Goal: Information Seeking & Learning: Learn about a topic

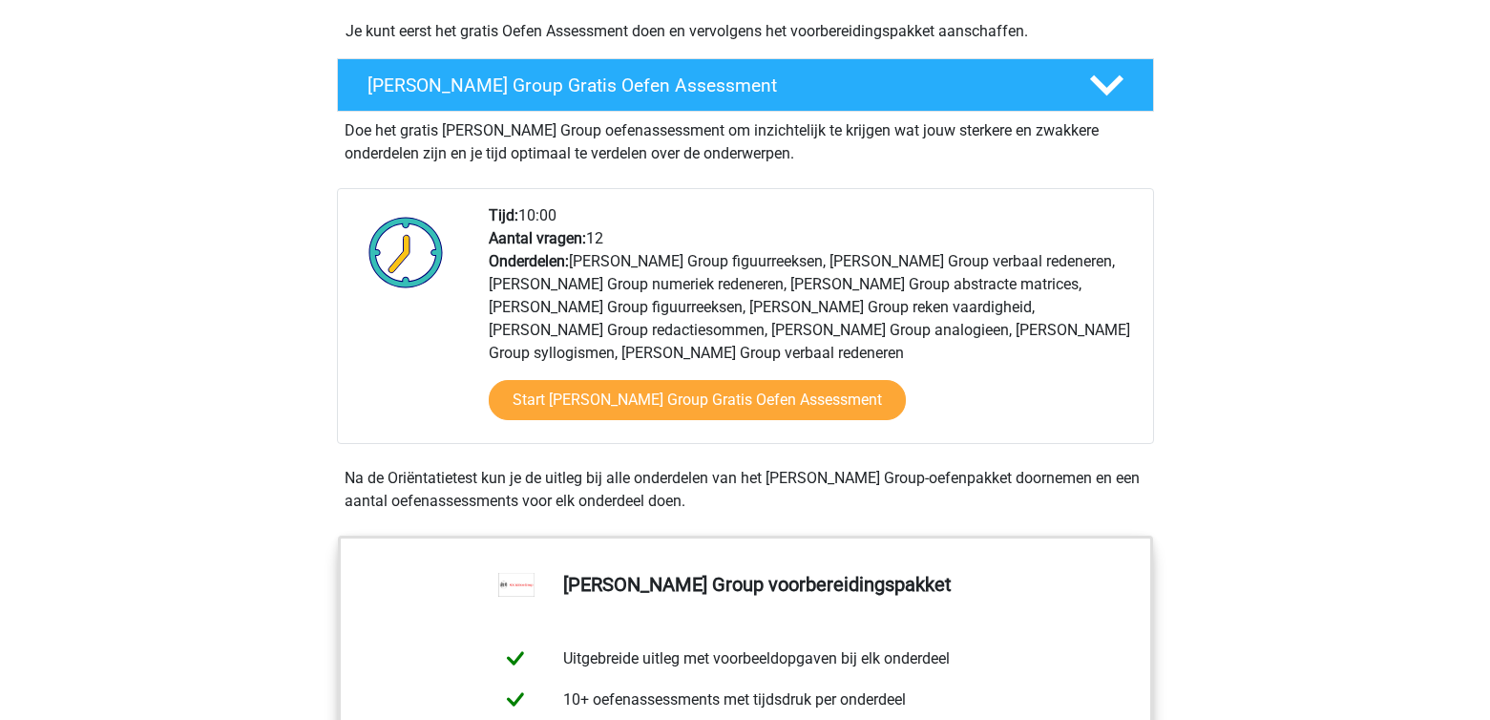
scroll to position [607, 0]
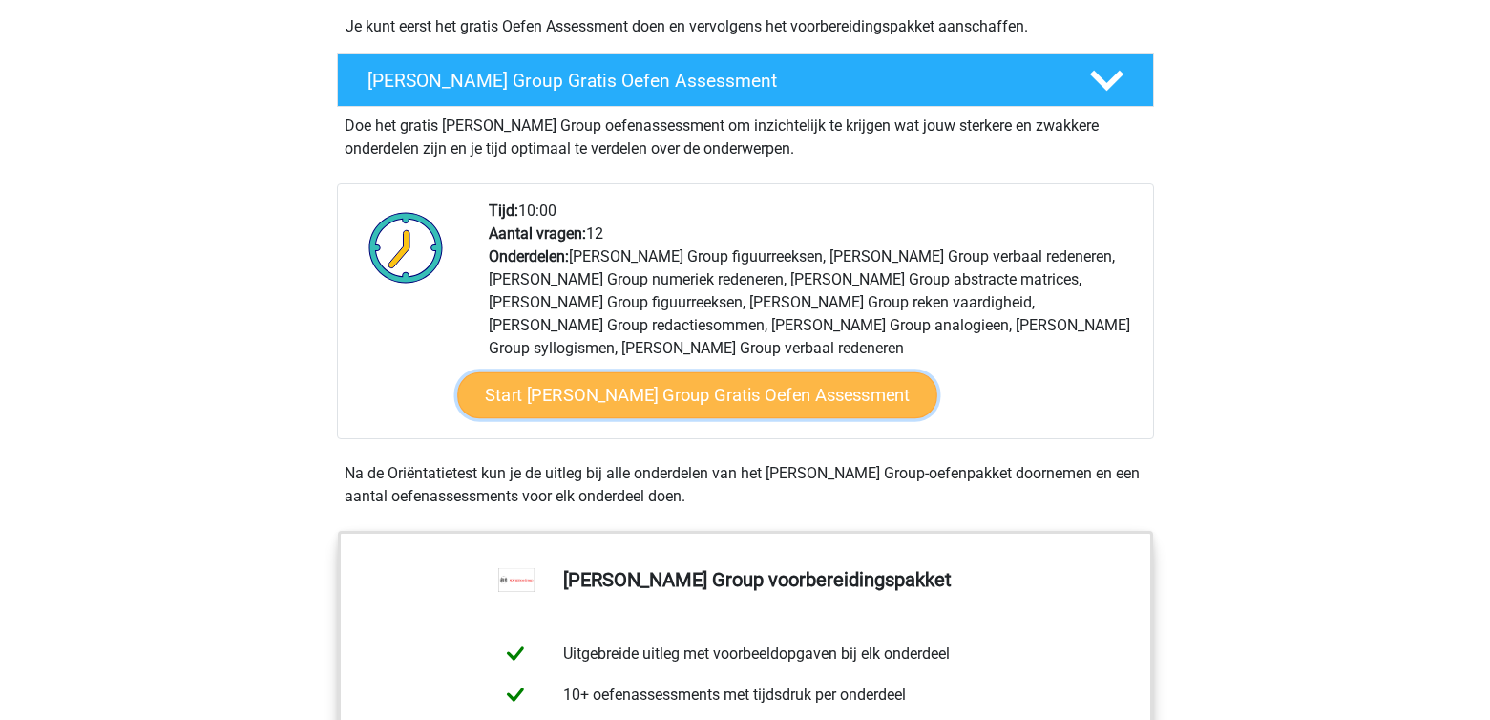
click at [670, 379] on link "Start [PERSON_NAME] Group Gratis Oefen Assessment" at bounding box center [697, 395] width 480 height 46
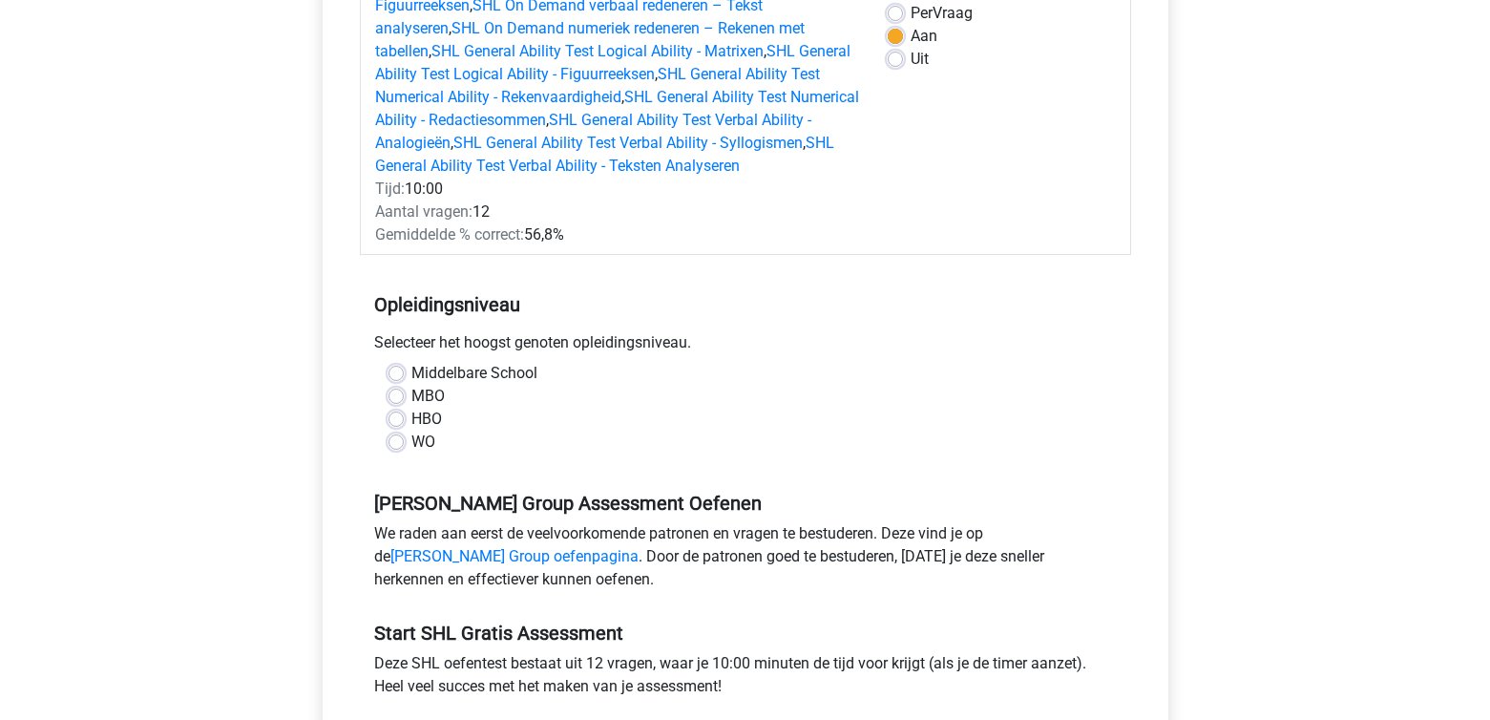
scroll to position [296, 0]
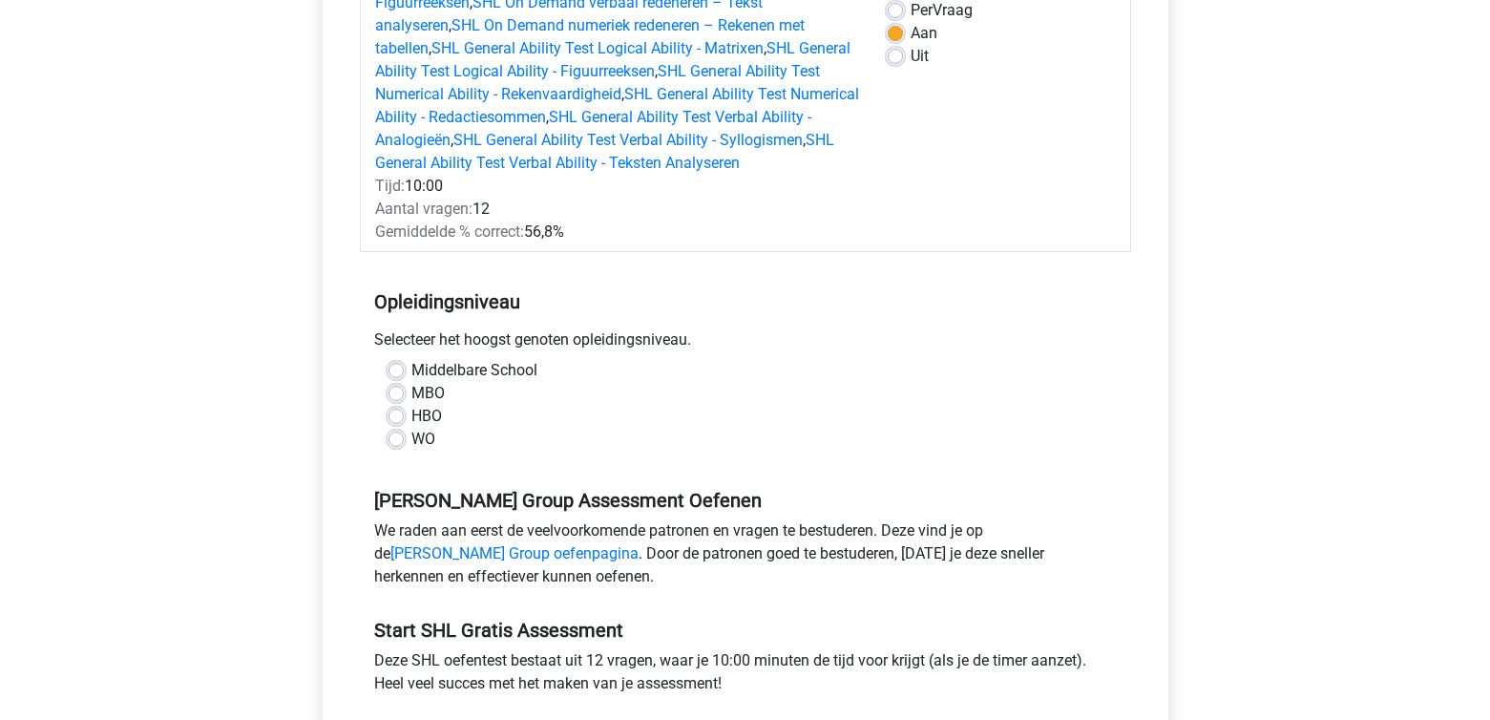
click at [411, 395] on label "MBO" at bounding box center [427, 393] width 33 height 23
click at [396, 395] on input "MBO" at bounding box center [395, 391] width 15 height 19
radio input "true"
drag, startPoint x: 1489, startPoint y: 178, endPoint x: 1488, endPoint y: 193, distance: 14.3
click at [1488, 193] on div "Registreer" at bounding box center [745, 534] width 1490 height 1661
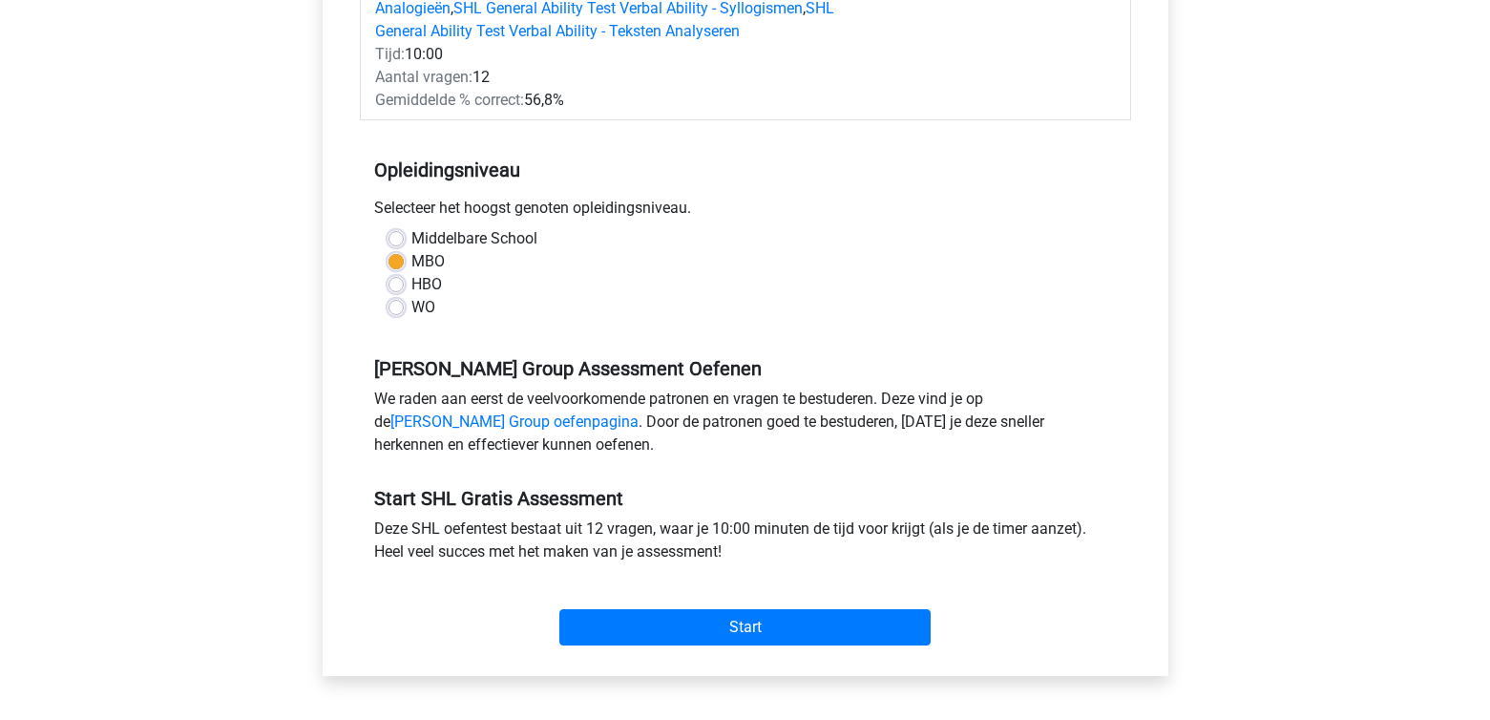
scroll to position [434, 0]
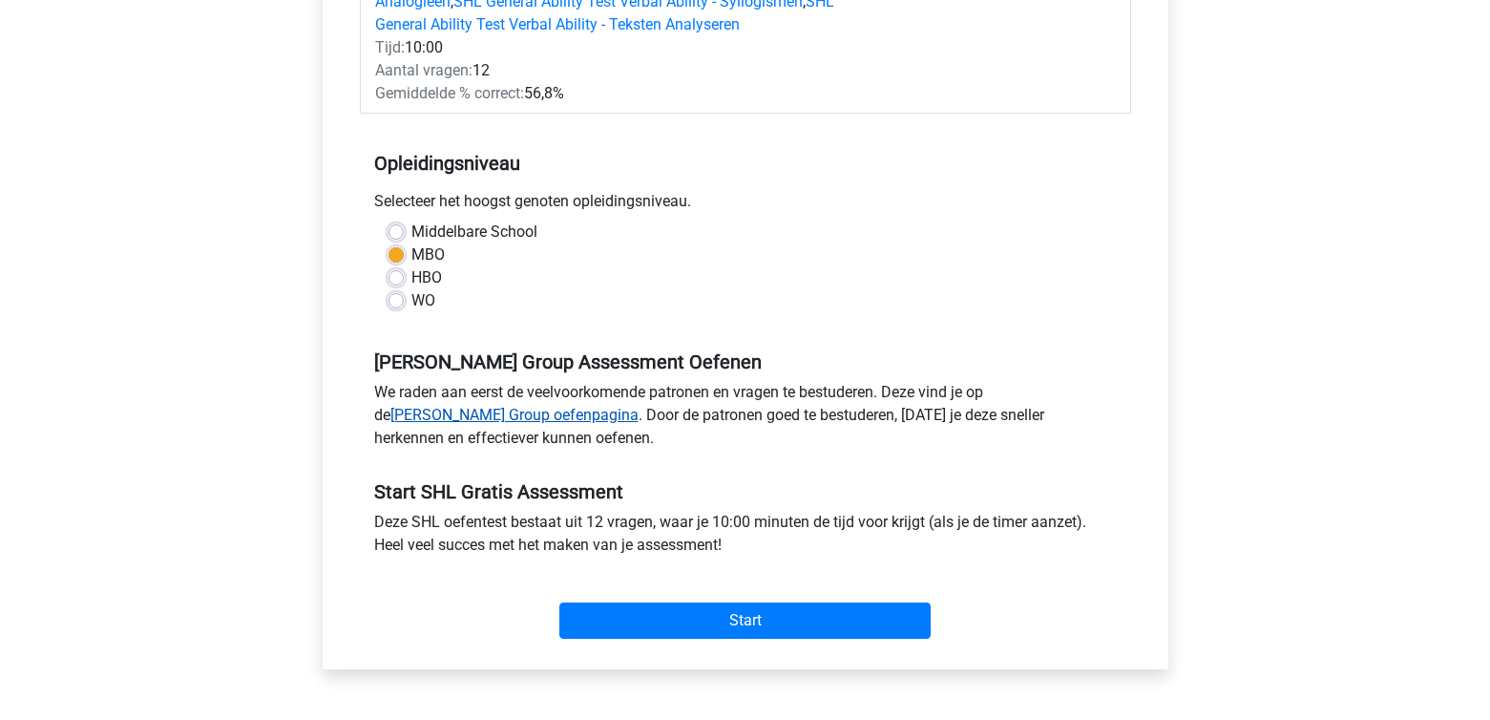
click at [471, 414] on link "A.S. Watson Group oefenpagina" at bounding box center [514, 415] width 248 height 18
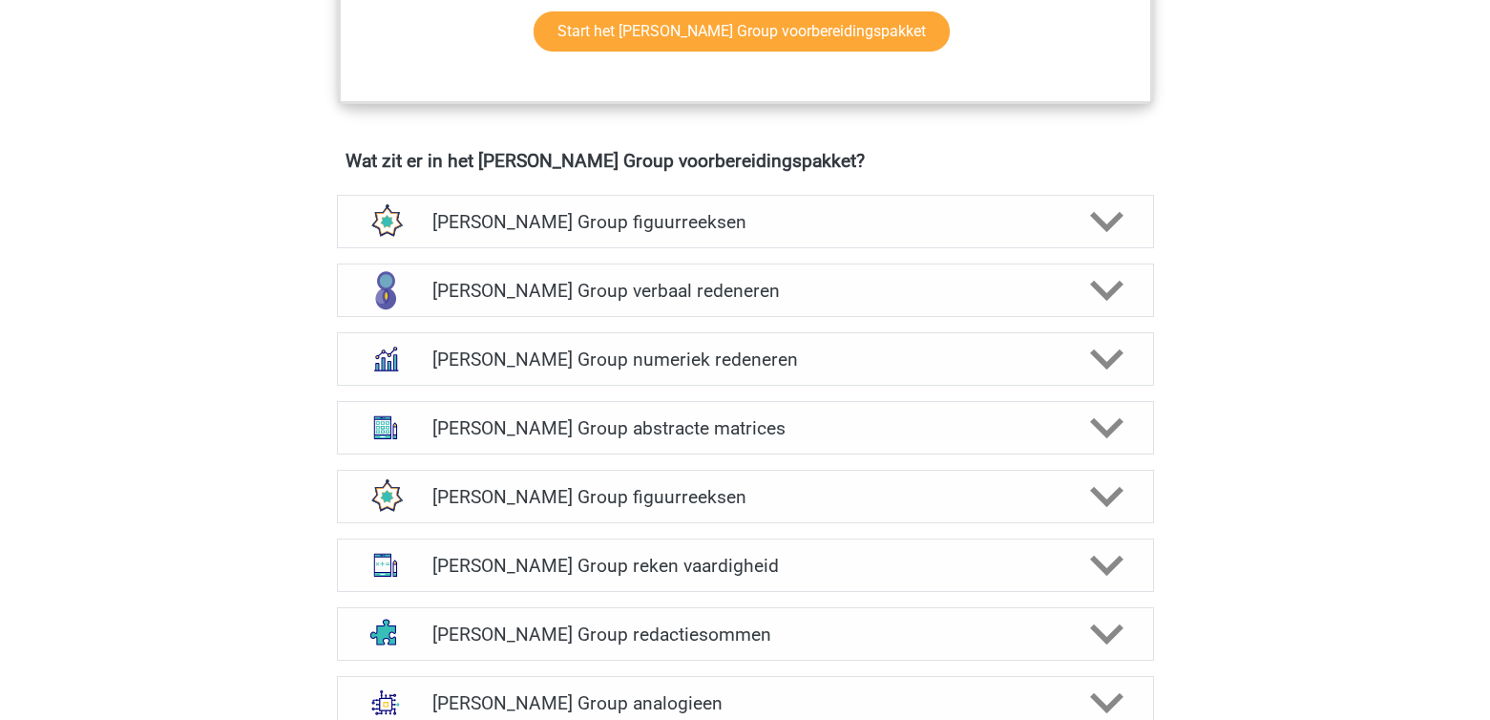
scroll to position [1465, 0]
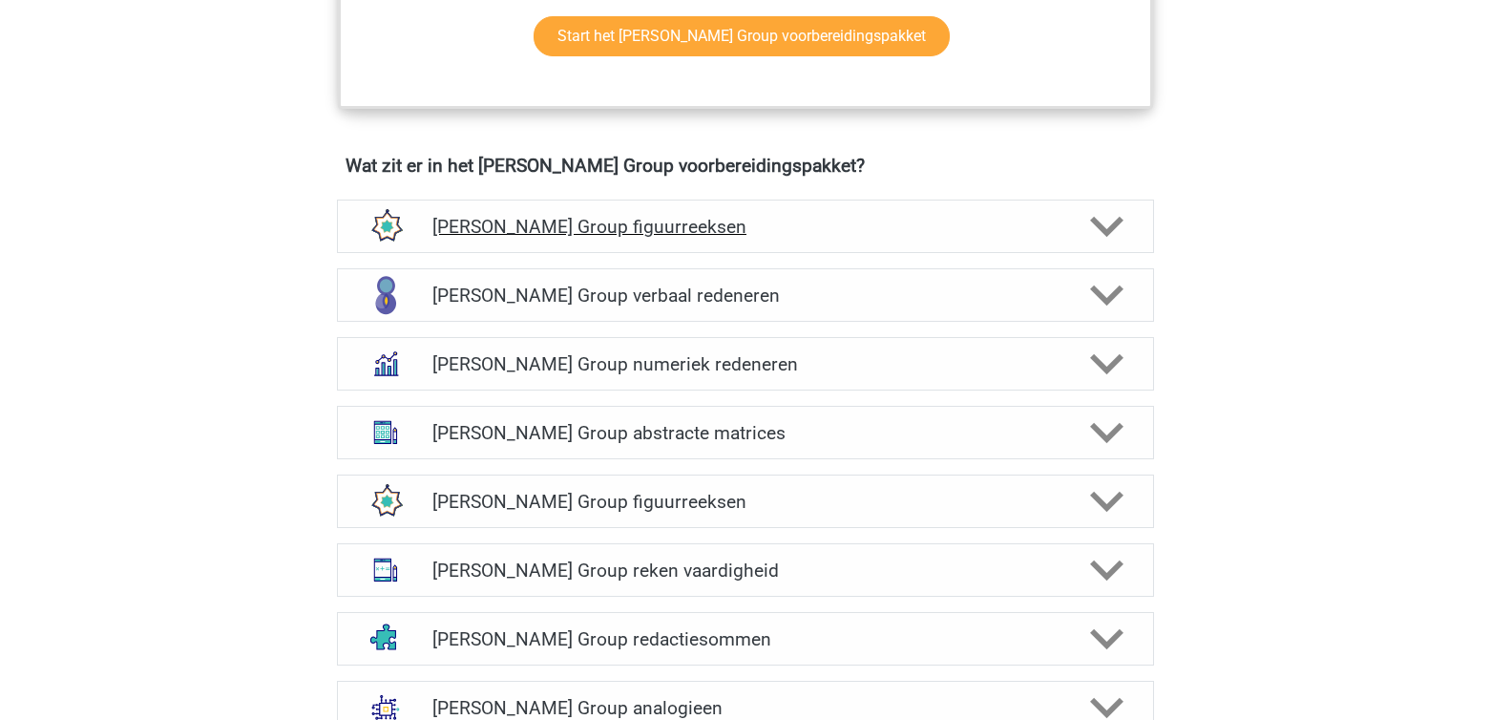
click at [1098, 216] on polygon at bounding box center [1106, 226] width 33 height 21
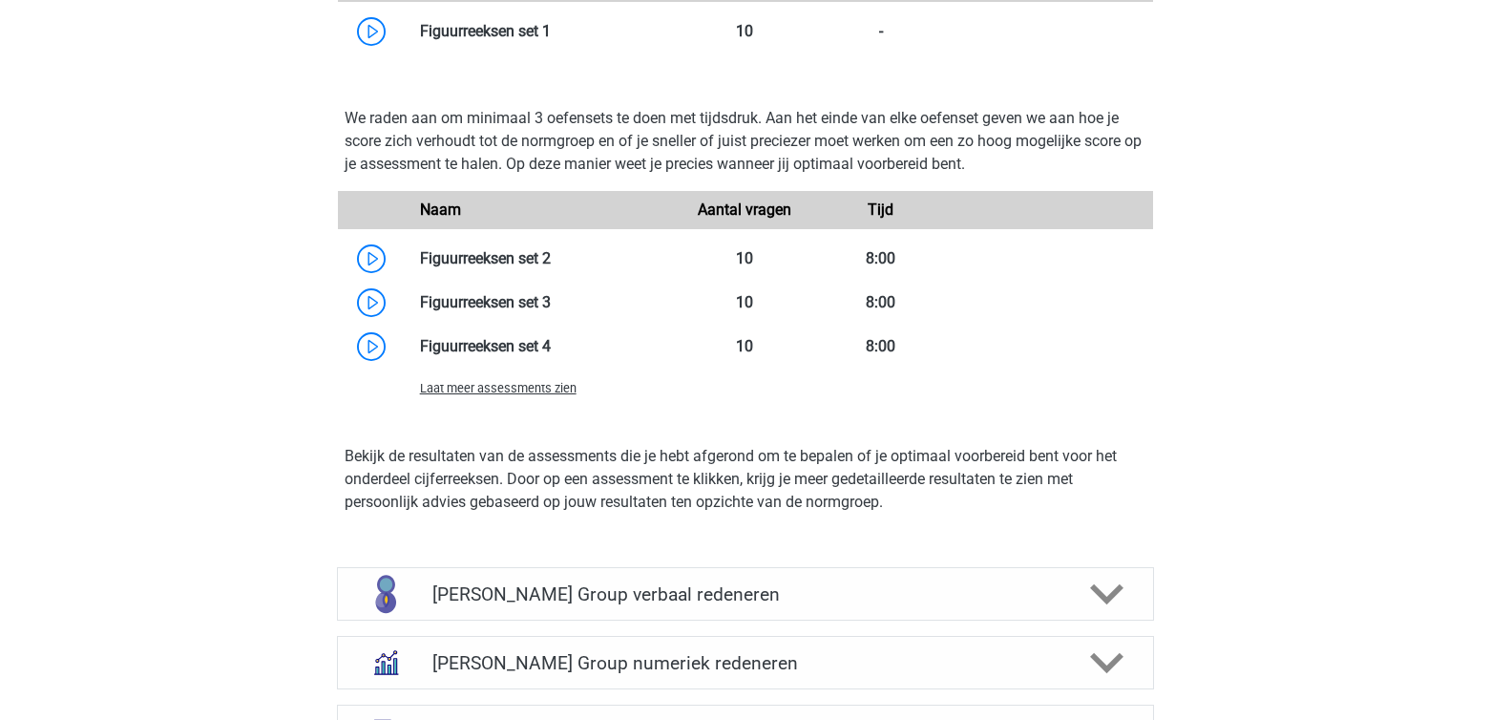
scroll to position [1922, 0]
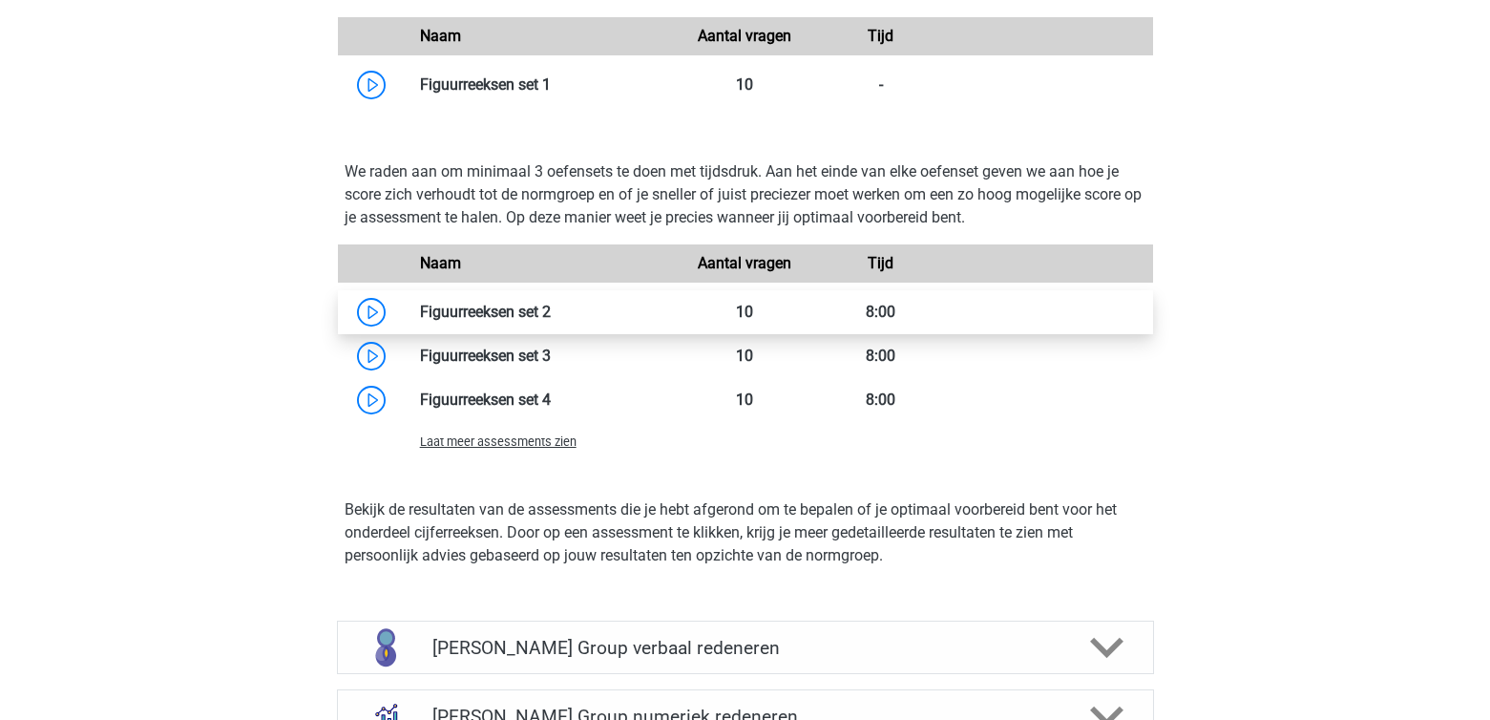
click at [551, 303] on link at bounding box center [551, 312] width 0 height 18
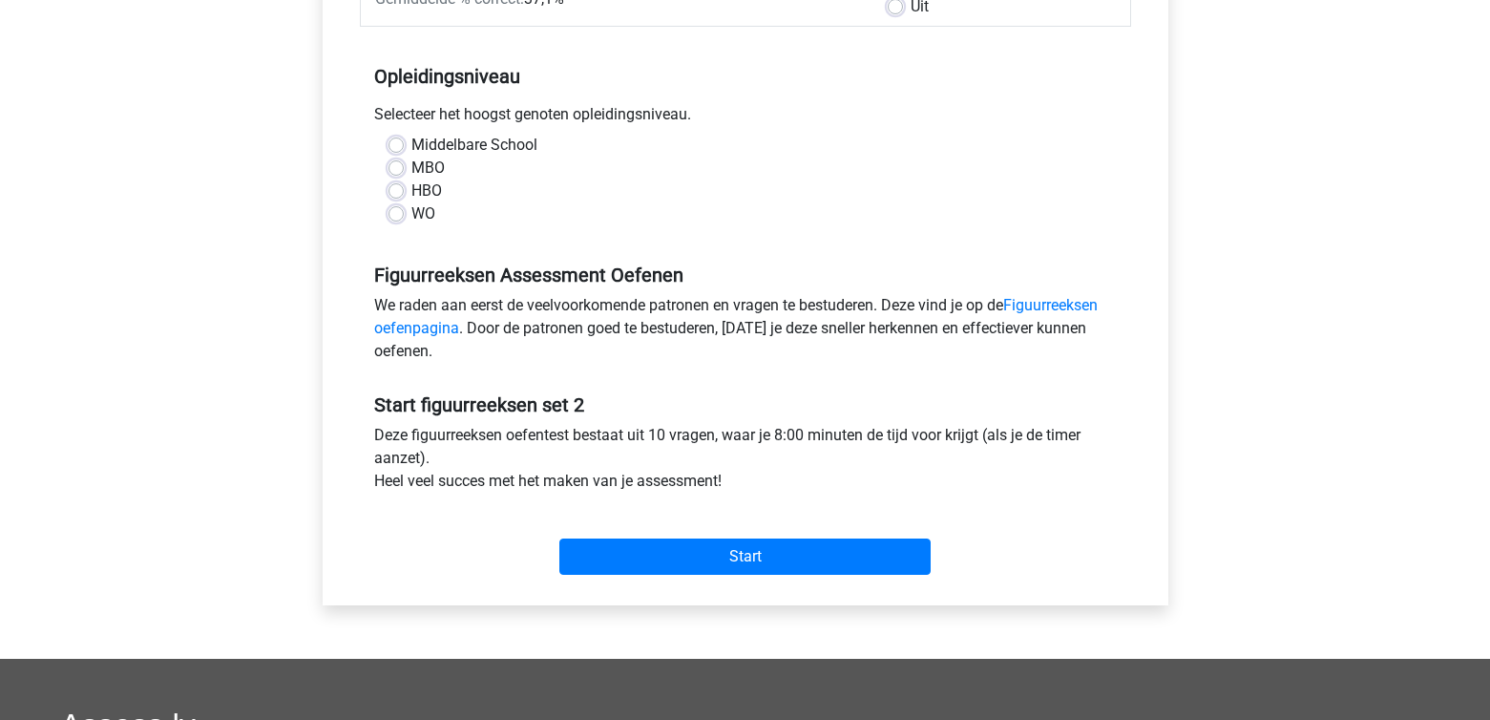
scroll to position [358, 0]
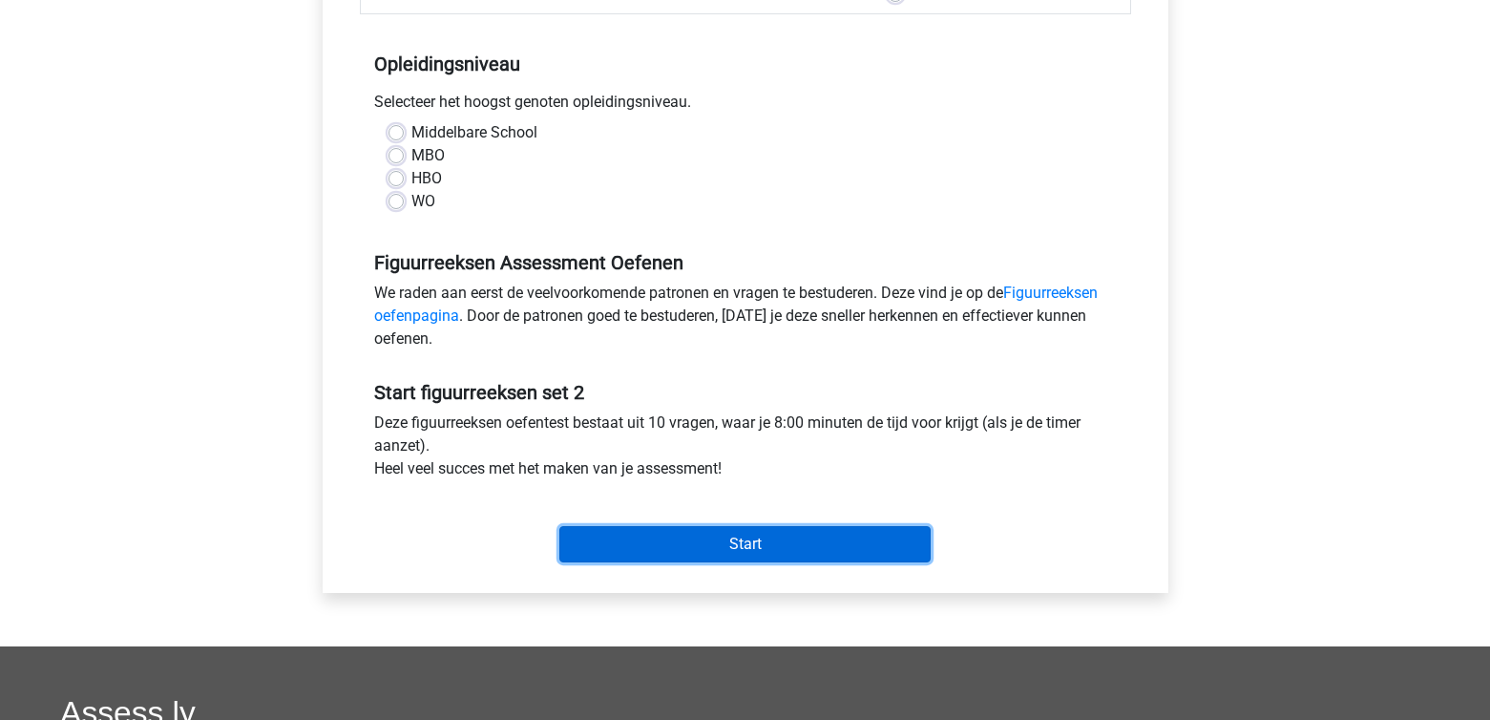
click at [701, 543] on input "Start" at bounding box center [744, 544] width 371 height 36
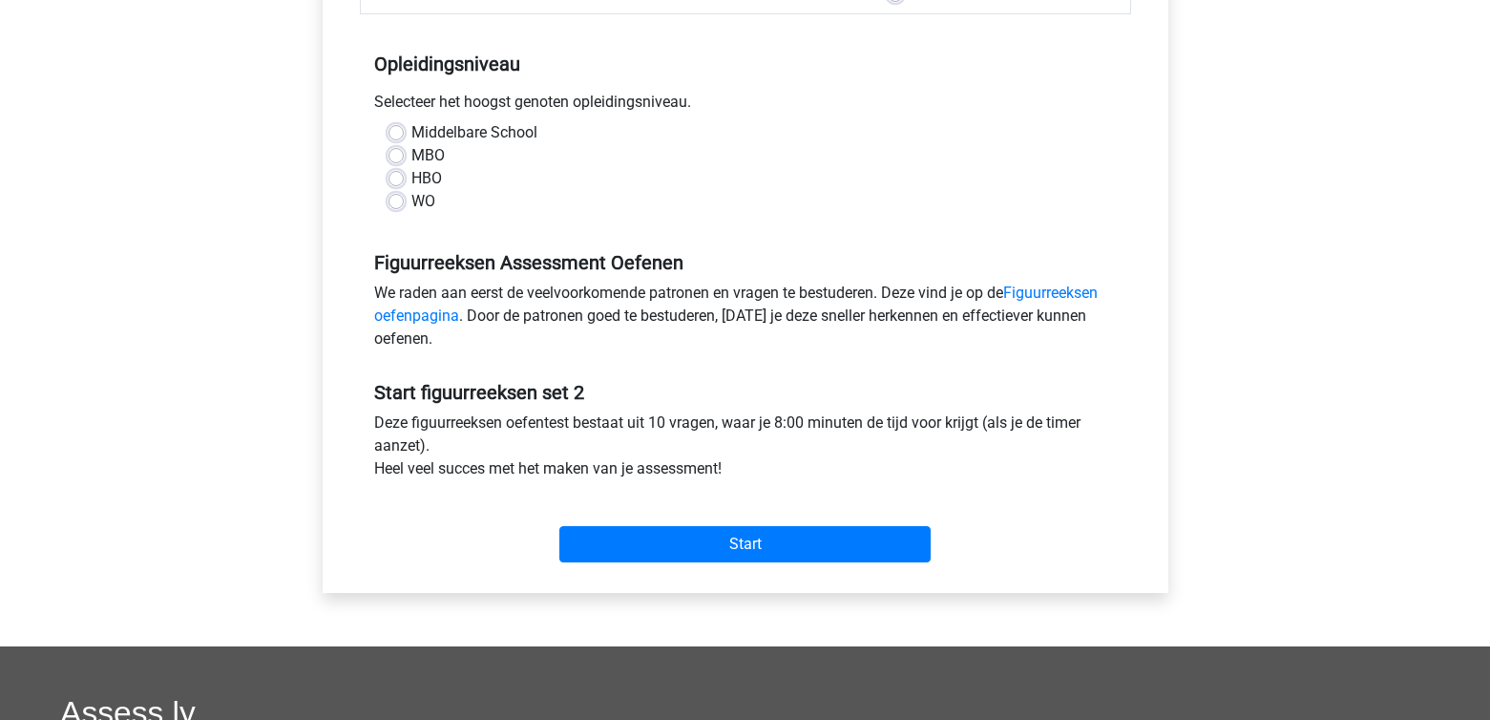
click at [536, 199] on div "WO" at bounding box center [745, 201] width 714 height 23
click at [411, 156] on label "MBO" at bounding box center [427, 155] width 33 height 23
click at [402, 156] on input "MBO" at bounding box center [395, 153] width 15 height 19
radio input "true"
click at [755, 563] on div "Start" at bounding box center [745, 529] width 771 height 82
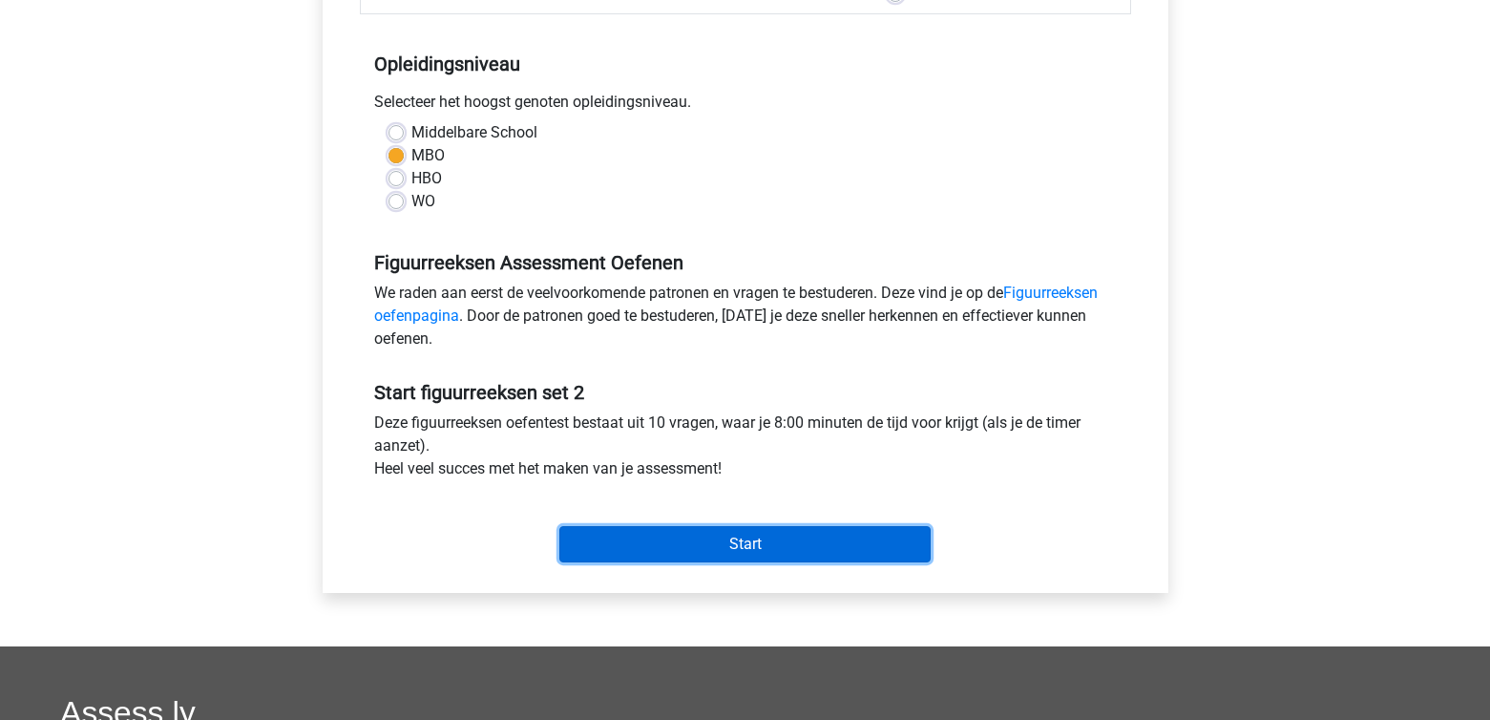
click at [756, 549] on input "Start" at bounding box center [744, 544] width 371 height 36
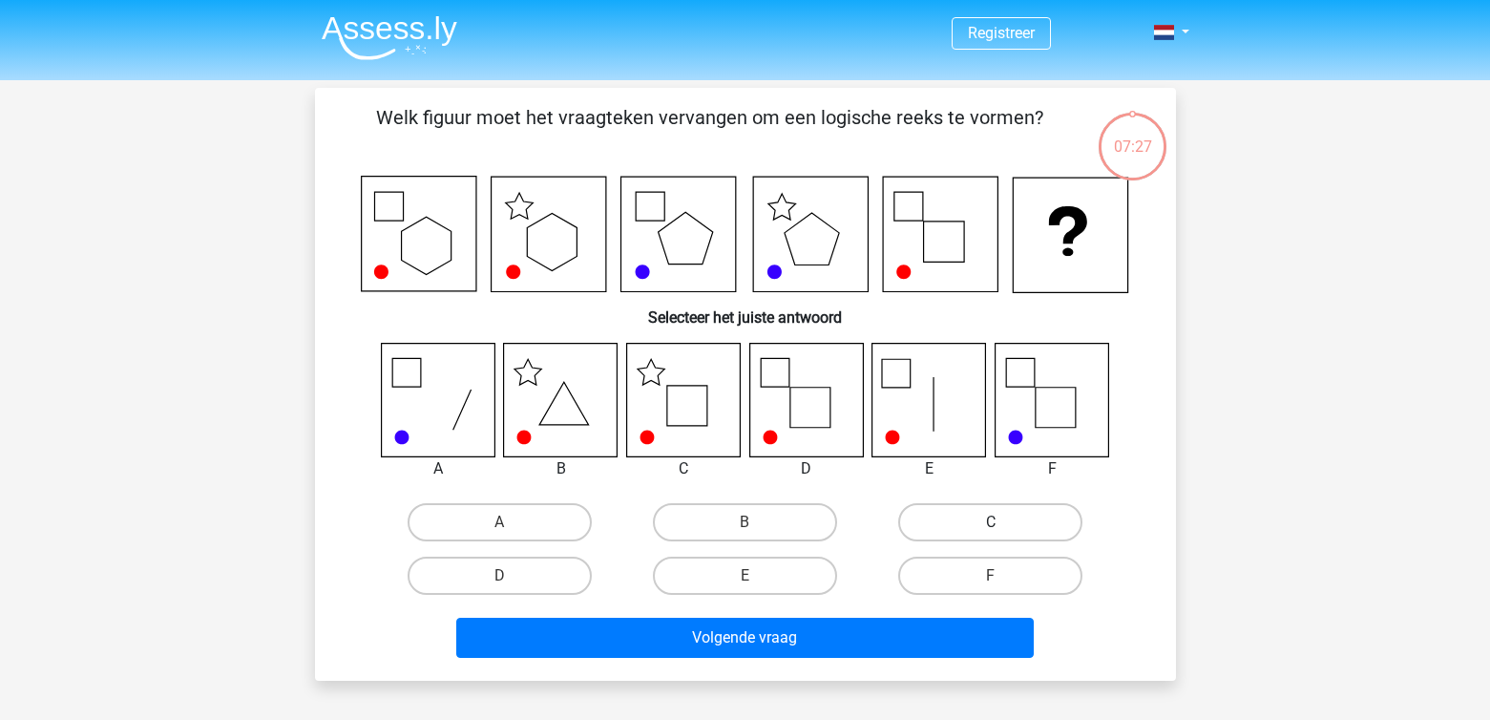
click at [1013, 509] on label "C" at bounding box center [990, 522] width 184 height 38
click at [1003, 522] on input "C" at bounding box center [997, 528] width 12 height 12
radio input "true"
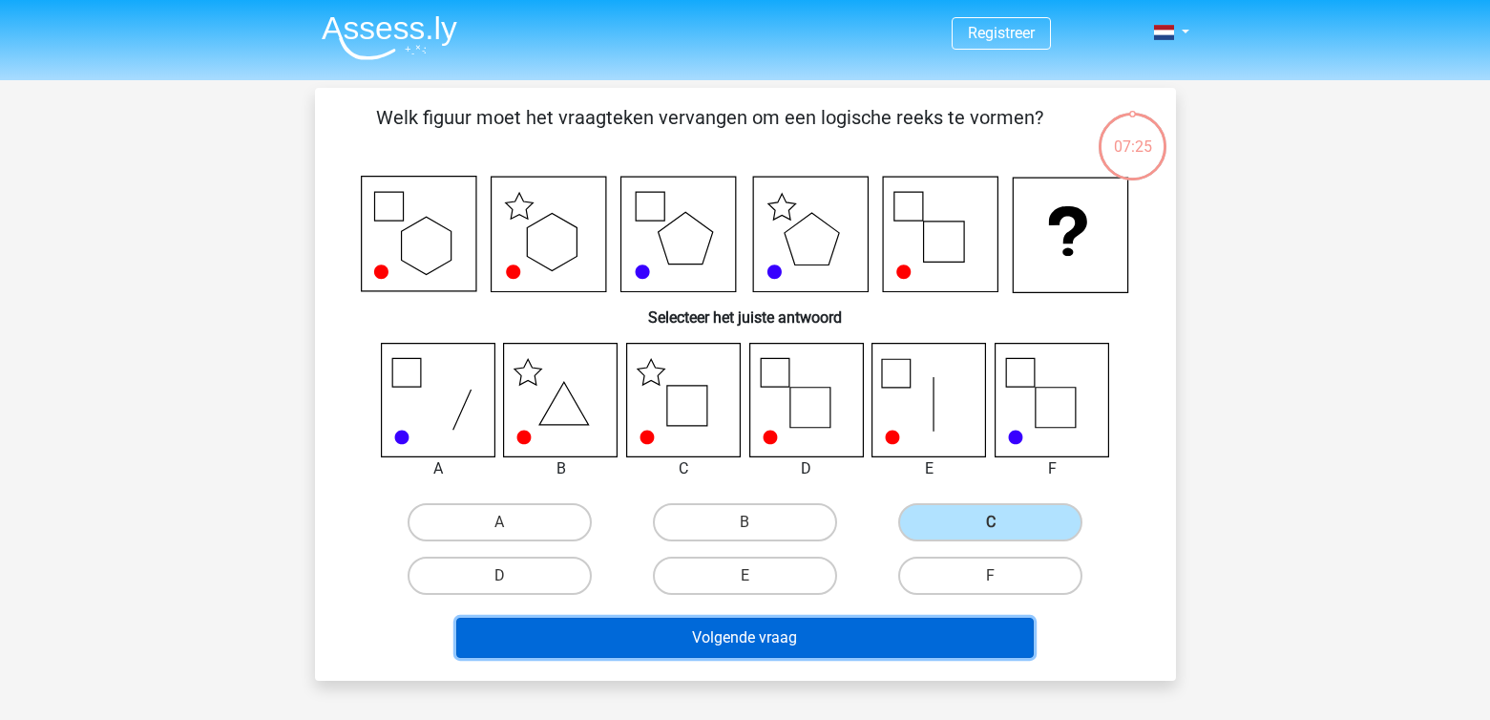
click at [765, 629] on button "Volgende vraag" at bounding box center [744, 638] width 577 height 40
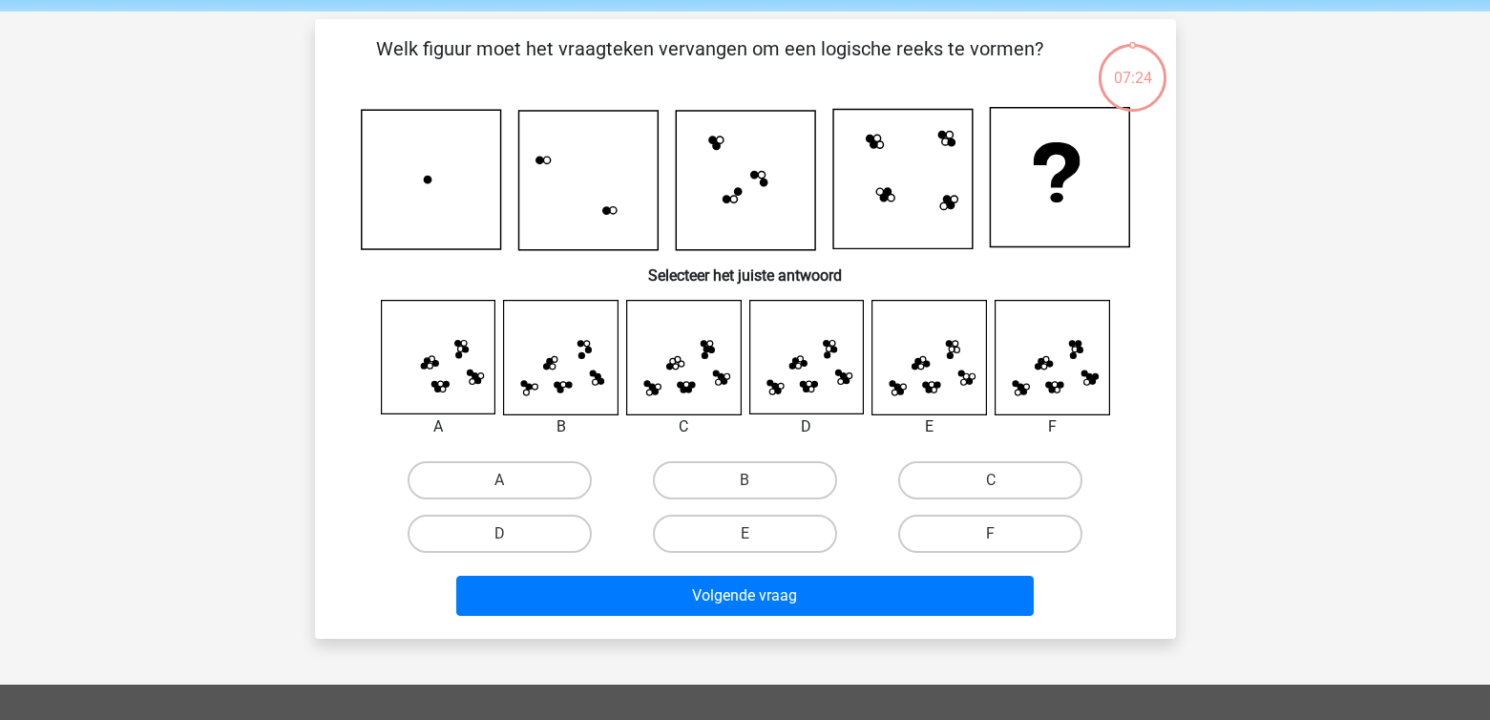
scroll to position [88, 0]
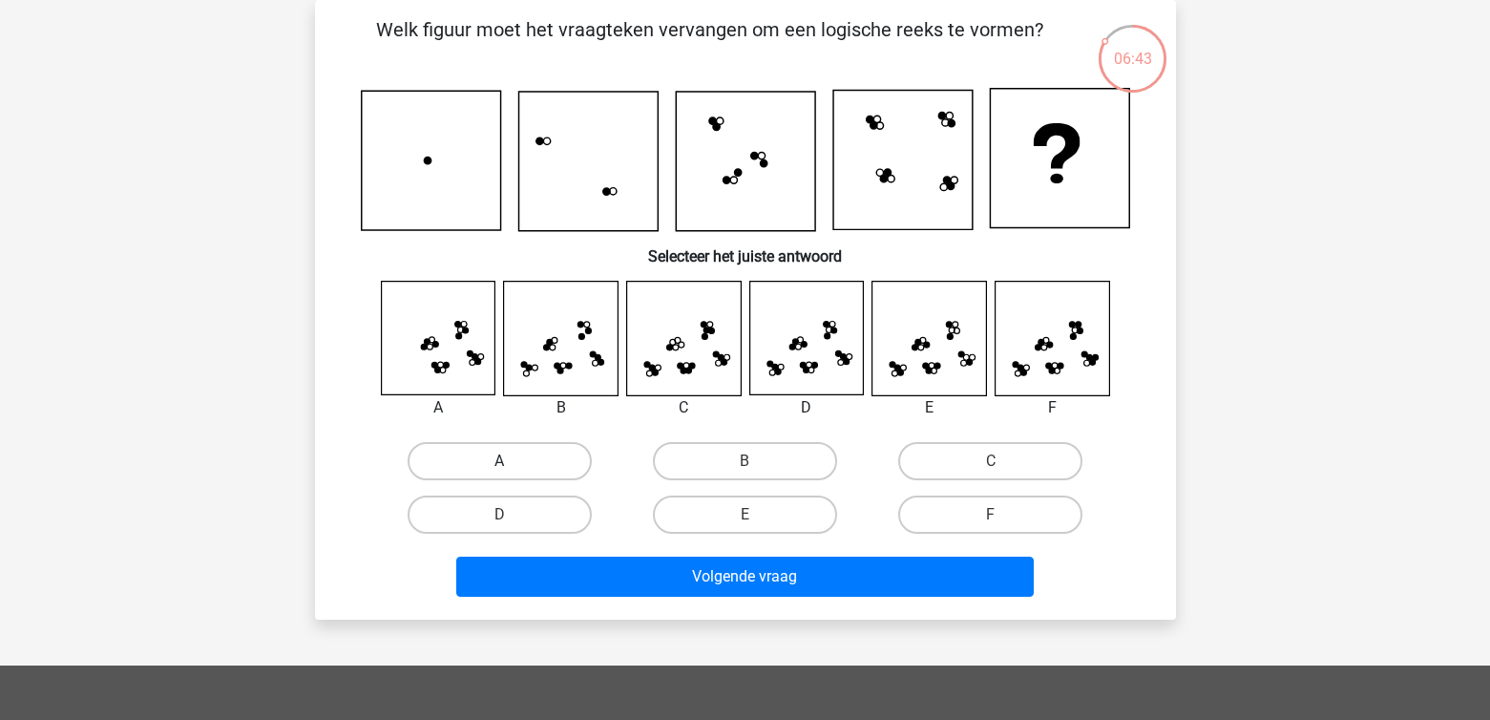
click at [545, 458] on label "A" at bounding box center [500, 461] width 184 height 38
click at [512, 461] on input "A" at bounding box center [505, 467] width 12 height 12
radio input "true"
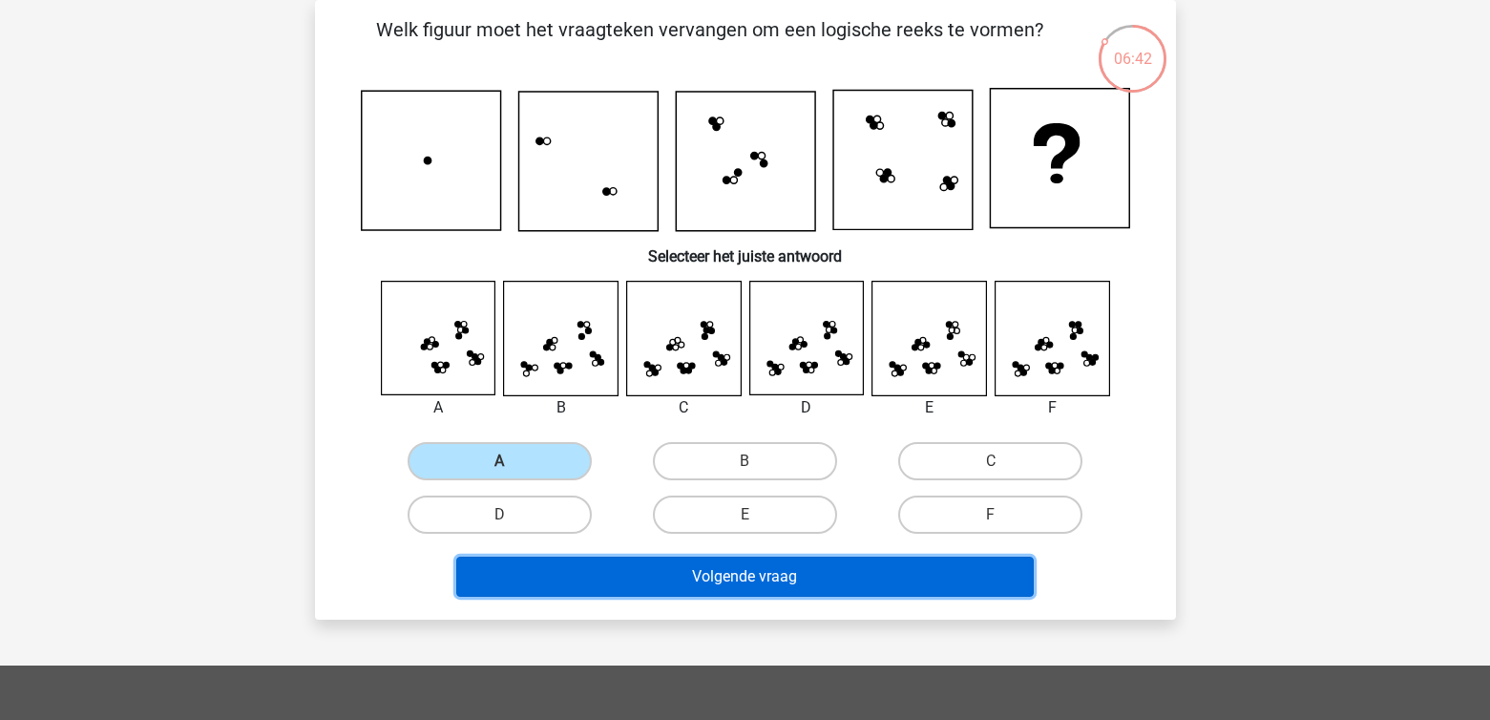
click at [726, 582] on button "Volgende vraag" at bounding box center [744, 576] width 577 height 40
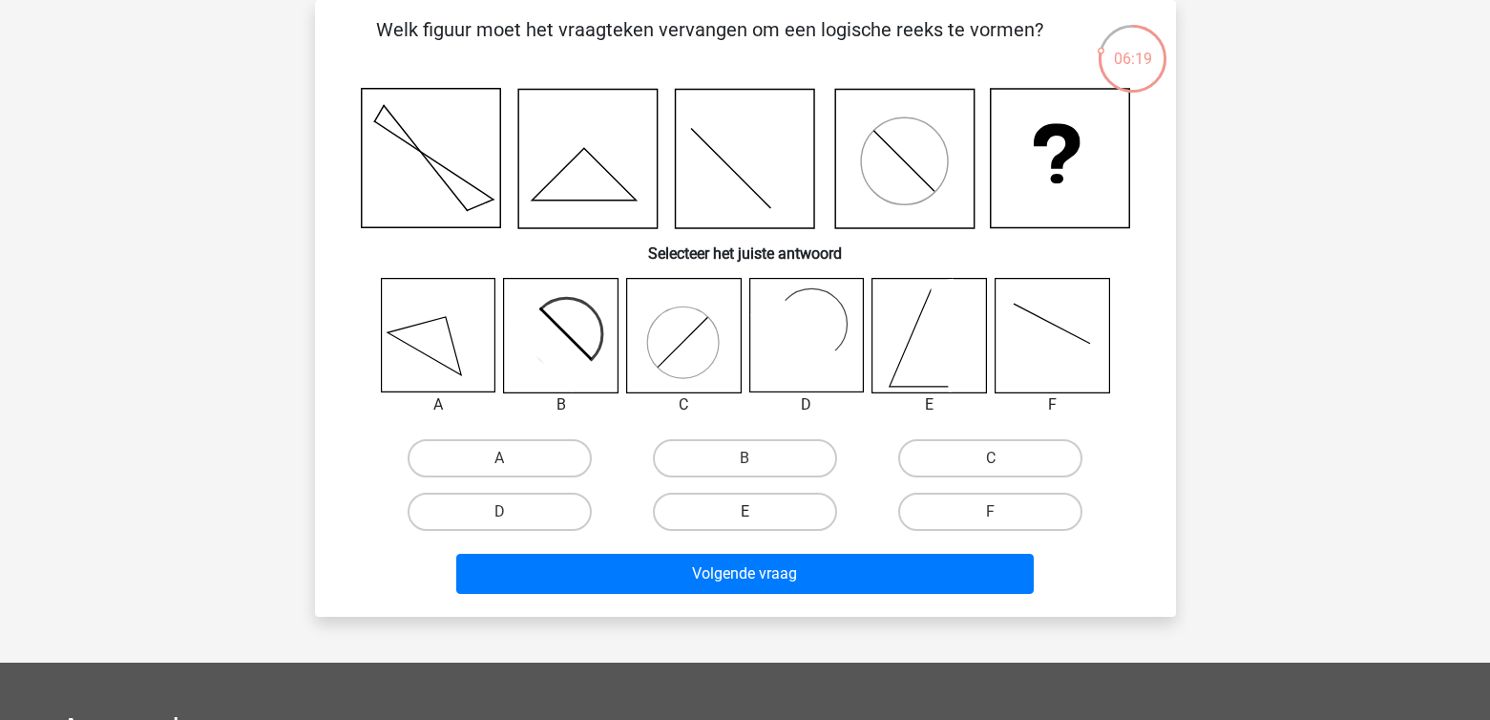
click at [783, 517] on label "E" at bounding box center [745, 511] width 184 height 38
click at [757, 517] on input "E" at bounding box center [750, 518] width 12 height 12
radio input "true"
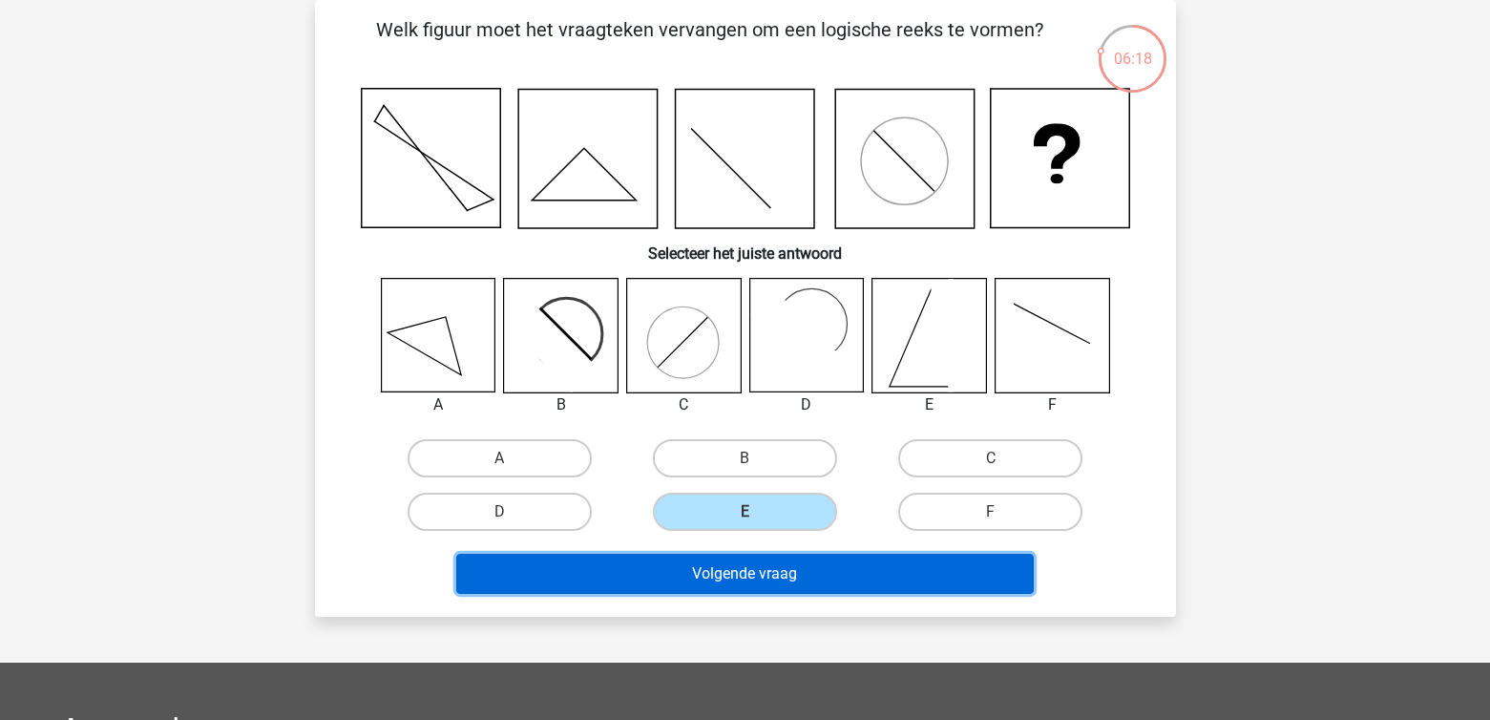
click at [758, 578] on button "Volgende vraag" at bounding box center [744, 574] width 577 height 40
